Goal: Book appointment/travel/reservation

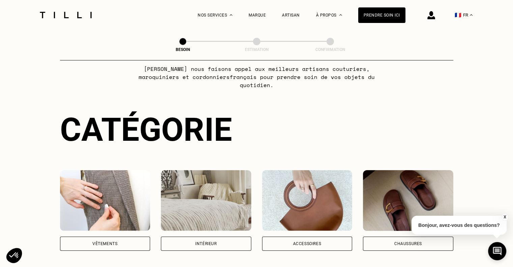
scroll to position [157, 0]
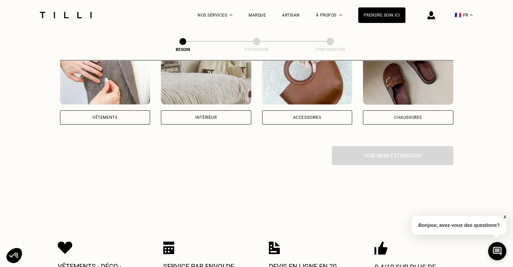
click at [115, 110] on div "Vêtements" at bounding box center [105, 117] width 90 height 14
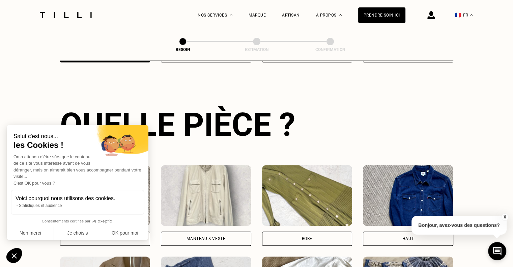
scroll to position [220, 0]
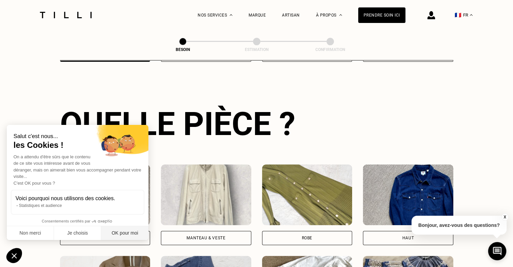
click at [131, 231] on button "OK pour moi" at bounding box center [124, 233] width 47 height 14
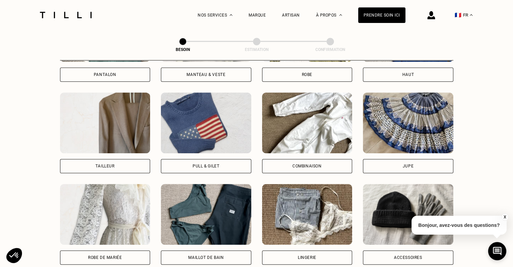
scroll to position [377, 0]
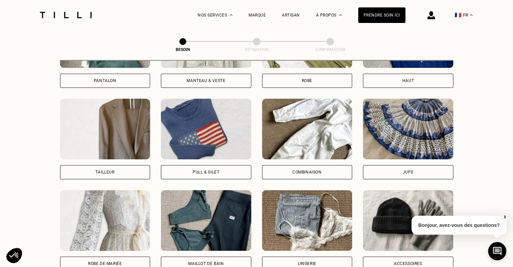
click at [113, 165] on div "Tailleur" at bounding box center [105, 172] width 90 height 14
select select "FR"
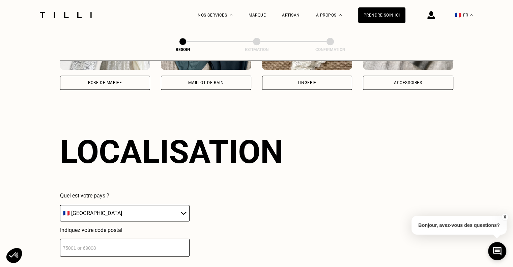
scroll to position [587, 0]
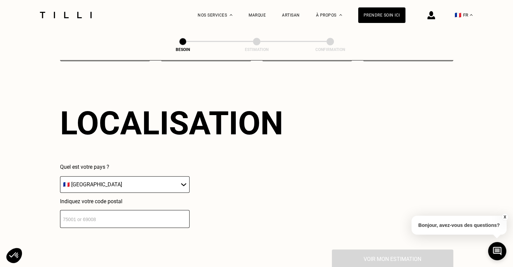
click at [124, 210] on input "number" at bounding box center [125, 219] width 130 height 18
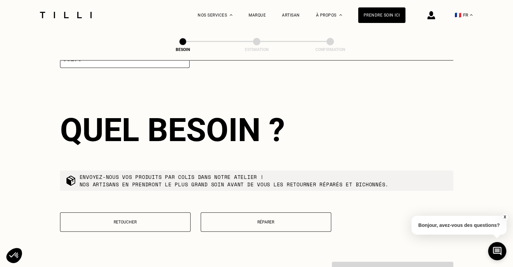
scroll to position [755, 0]
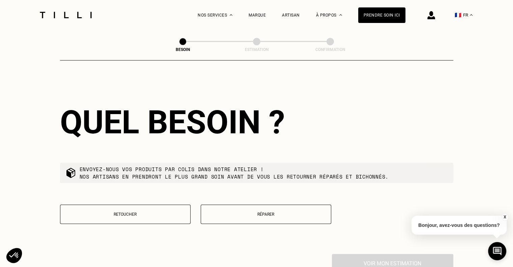
type input "95170"
click at [233, 212] on button "Réparer" at bounding box center [266, 213] width 131 height 19
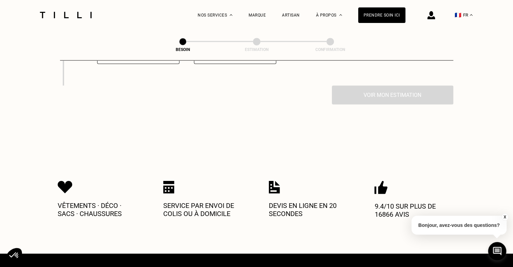
scroll to position [928, 0]
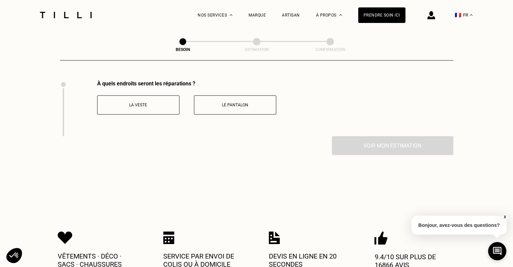
click at [155, 103] on p "La veste" at bounding box center [138, 105] width 75 height 5
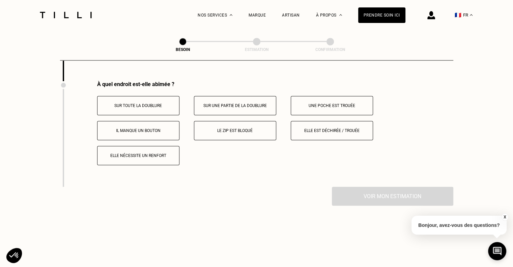
scroll to position [984, 0]
click at [123, 153] on p "Elle nécessite un renfort" at bounding box center [138, 155] width 75 height 5
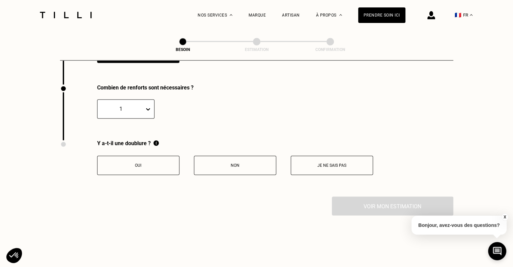
scroll to position [1089, 0]
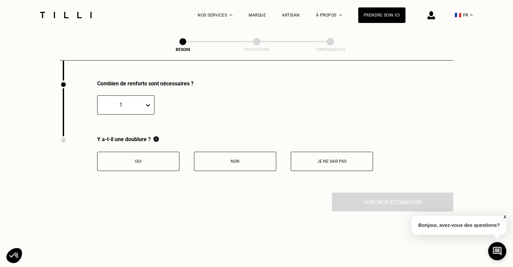
click at [123, 152] on button "Oui" at bounding box center [138, 161] width 82 height 19
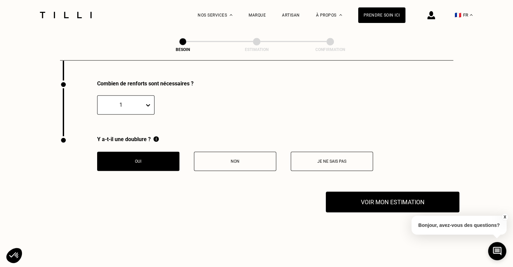
click at [388, 197] on button "Voir mon estimation" at bounding box center [393, 201] width 134 height 21
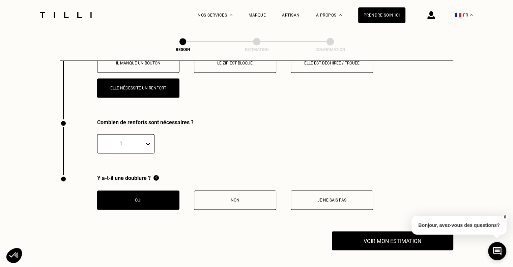
scroll to position [1181, 0]
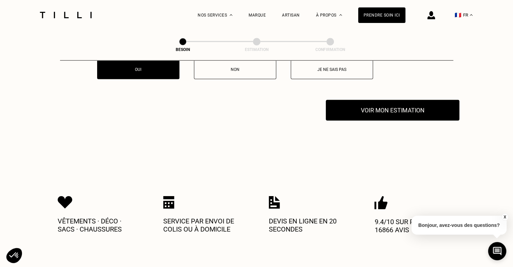
click at [366, 101] on button "Voir mon estimation" at bounding box center [393, 110] width 134 height 21
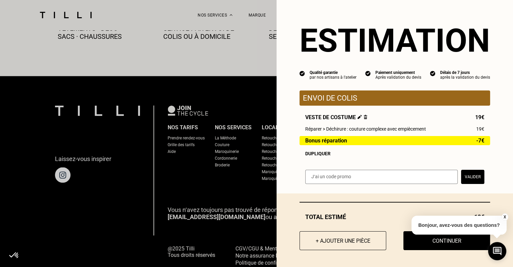
scroll to position [1397, 0]
